Goal: Task Accomplishment & Management: Use online tool/utility

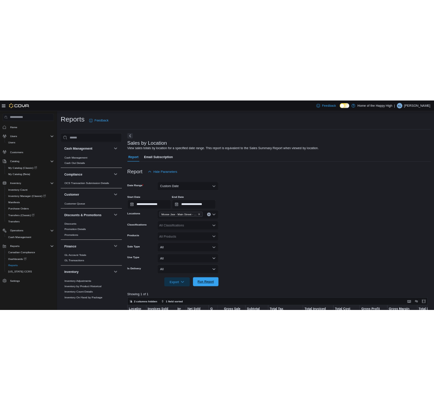
scroll to position [486, 0]
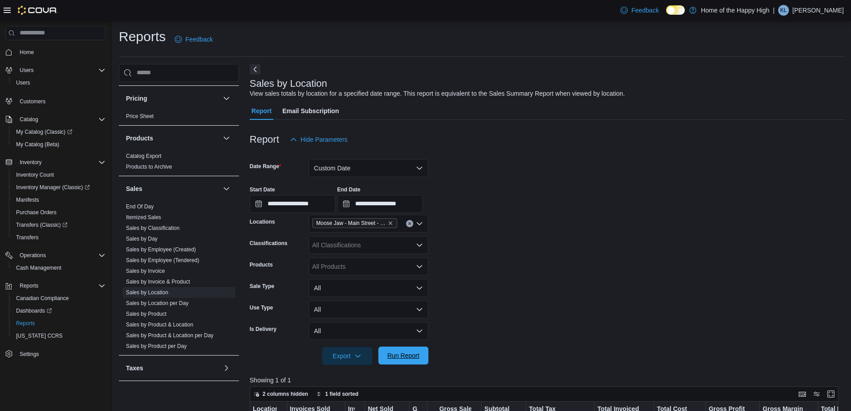
click at [406, 358] on span "Run Report" at bounding box center [403, 355] width 32 height 9
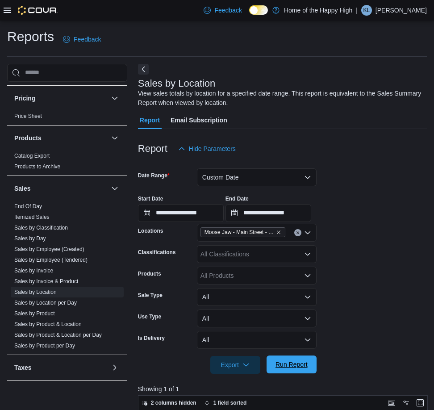
click at [295, 373] on span "Run Report" at bounding box center [291, 365] width 39 height 18
click at [295, 363] on span "Run Report" at bounding box center [292, 364] width 32 height 9
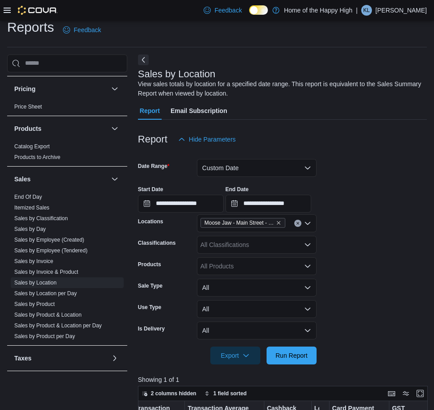
scroll to position [8, 0]
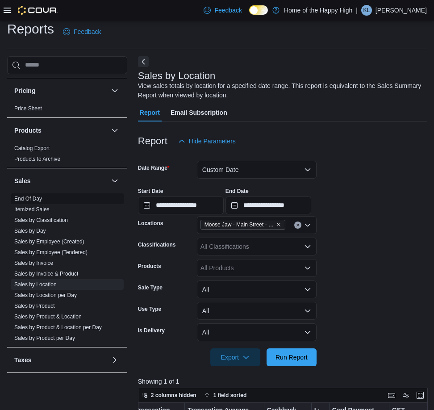
click at [14, 199] on link "End Of Day" at bounding box center [28, 199] width 28 height 6
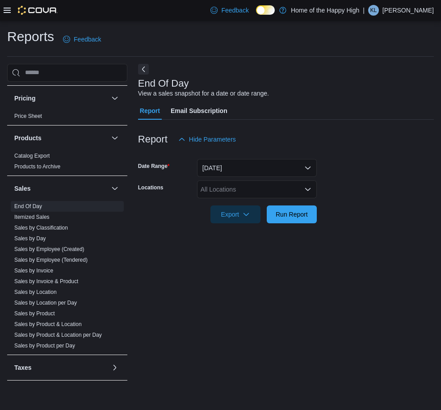
click at [239, 190] on div "All Locations" at bounding box center [257, 189] width 120 height 18
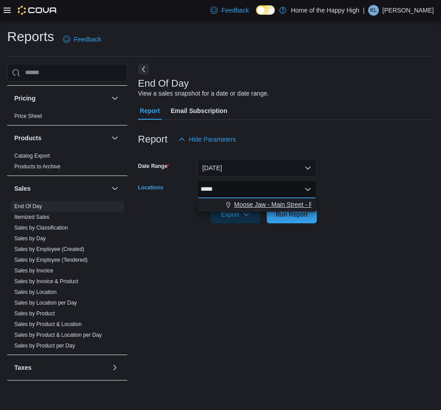
type input "*****"
click at [257, 206] on span "Moose Jaw - Main Street - Fire & Flower" at bounding box center [290, 204] width 112 height 9
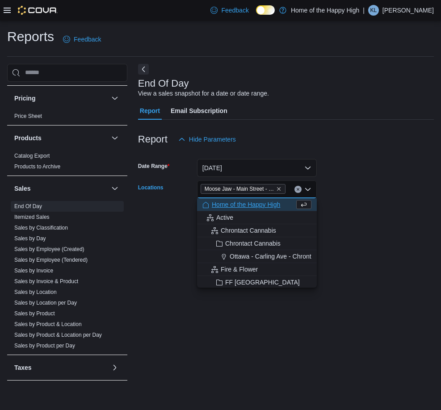
click at [342, 230] on div at bounding box center [286, 228] width 296 height 11
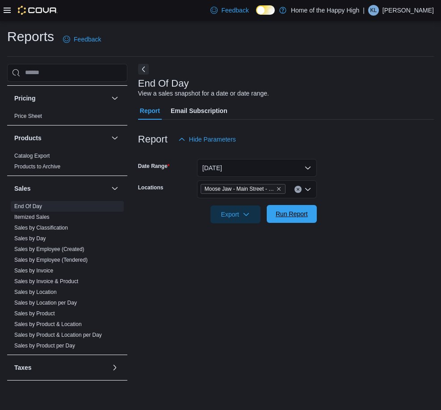
click at [311, 216] on span "Run Report" at bounding box center [291, 214] width 39 height 18
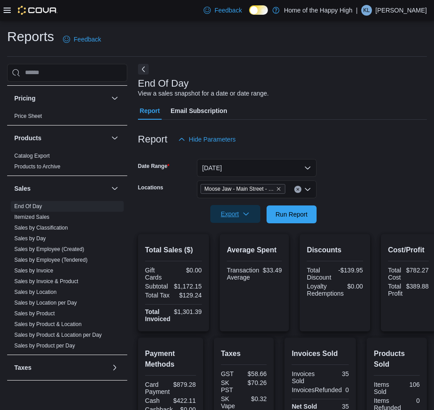
click at [237, 216] on span "Export" at bounding box center [235, 214] width 39 height 18
click at [243, 255] on button "Export to Pdf" at bounding box center [236, 250] width 51 height 18
click at [301, 76] on div at bounding box center [282, 77] width 289 height 4
